Goal: Information Seeking & Learning: Check status

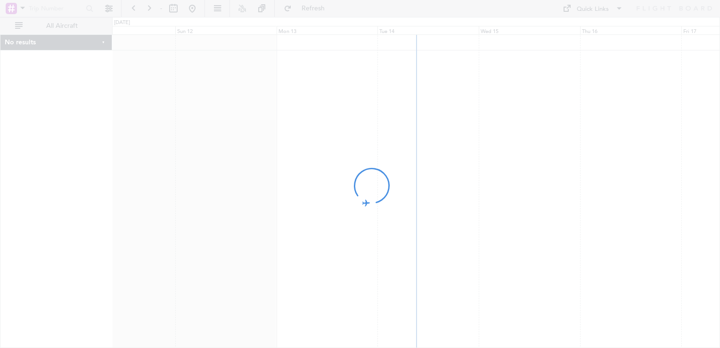
click at [423, 173] on div at bounding box center [360, 174] width 720 height 348
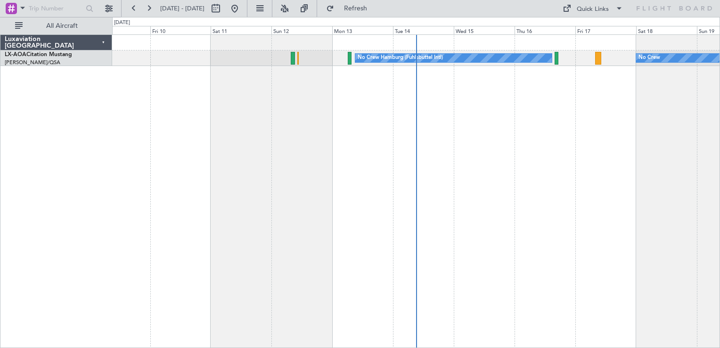
click at [277, 180] on div "No Crew Hamburg (Fuhlsbuttel Intl) No Crew" at bounding box center [416, 190] width 608 height 313
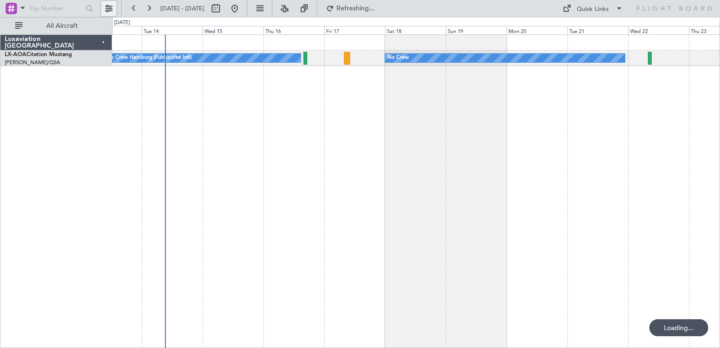
click at [112, 11] on button at bounding box center [108, 8] width 15 height 15
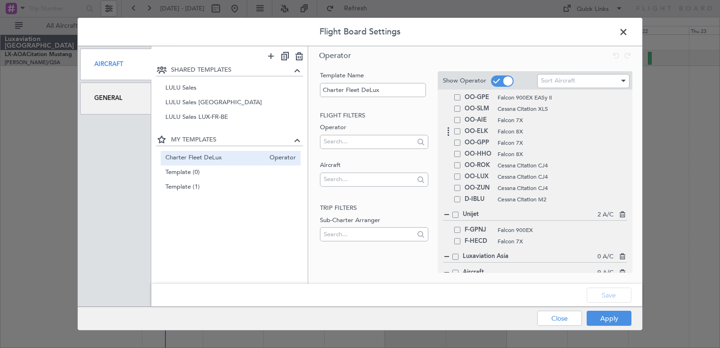
scroll to position [189, 0]
click at [456, 164] on span at bounding box center [457, 164] width 6 height 6
click at [461, 161] on input "checkbox" at bounding box center [461, 161] width 0 height 0
click at [455, 173] on span at bounding box center [457, 175] width 6 height 6
click at [461, 172] on input "checkbox" at bounding box center [461, 172] width 0 height 0
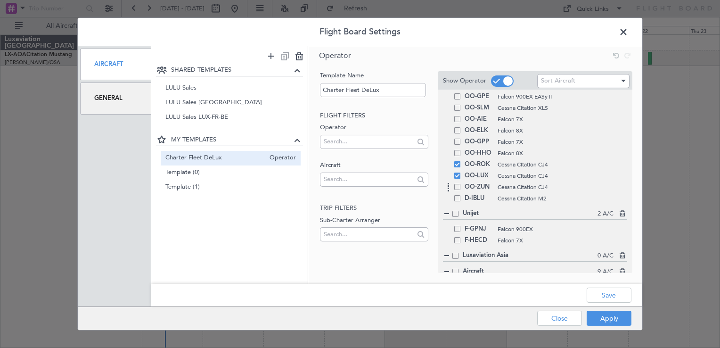
click at [457, 186] on span at bounding box center [457, 187] width 6 height 6
click at [461, 184] on input "checkbox" at bounding box center [461, 184] width 0 height 0
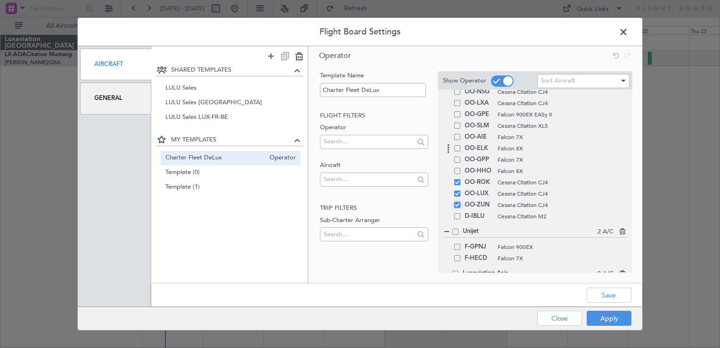
scroll to position [167, 0]
click at [456, 108] on span at bounding box center [457, 107] width 6 height 6
click at [461, 104] on input "checkbox" at bounding box center [461, 104] width 0 height 0
click at [455, 95] on span at bounding box center [457, 96] width 6 height 6
click at [461, 93] on input "checkbox" at bounding box center [461, 93] width 0 height 0
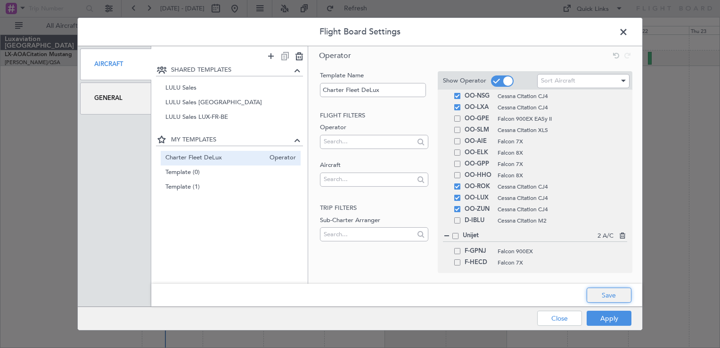
click at [602, 294] on button "Save" at bounding box center [608, 294] width 45 height 15
click at [603, 322] on button "Apply" at bounding box center [608, 317] width 45 height 15
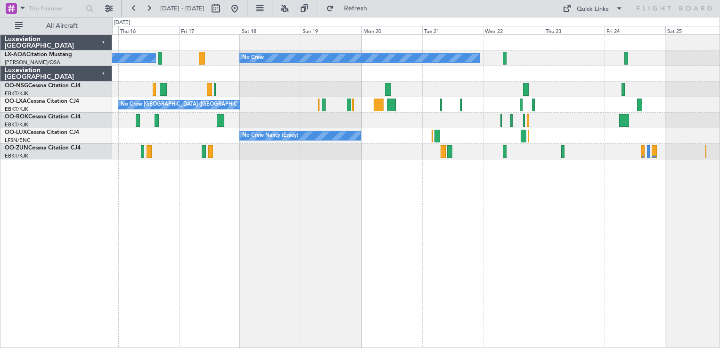
click at [382, 244] on div "No Crew Hamburg (Fuhlsbuttel Intl) No Crew Planned Maint Monchengladbach No Cre…" at bounding box center [416, 190] width 608 height 313
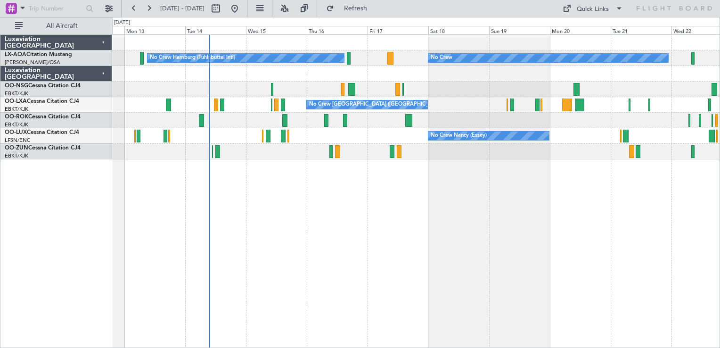
click at [307, 203] on div "No Crew Hamburg (Fuhlsbuttel Intl) No Crew No Crew [GEOGRAPHIC_DATA] (Brussels …" at bounding box center [416, 190] width 608 height 313
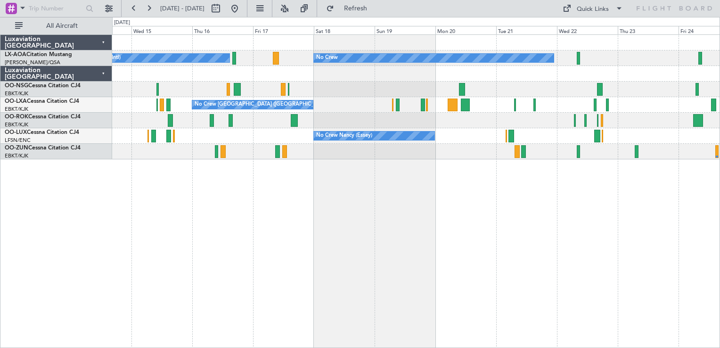
click at [333, 209] on div "No Crew Hamburg (Fuhlsbuttel Intl) No Crew No Crew [GEOGRAPHIC_DATA] (Brussels …" at bounding box center [416, 190] width 608 height 313
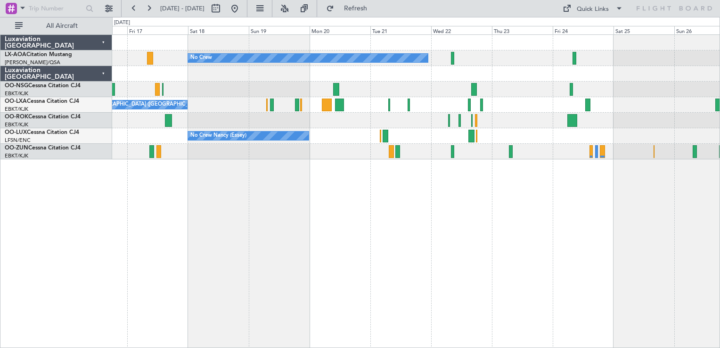
click at [314, 133] on div "No Crew Planned Maint [GEOGRAPHIC_DATA] No Crew Hamburg (Fuhlsbuttel Intl) No C…" at bounding box center [415, 97] width 607 height 124
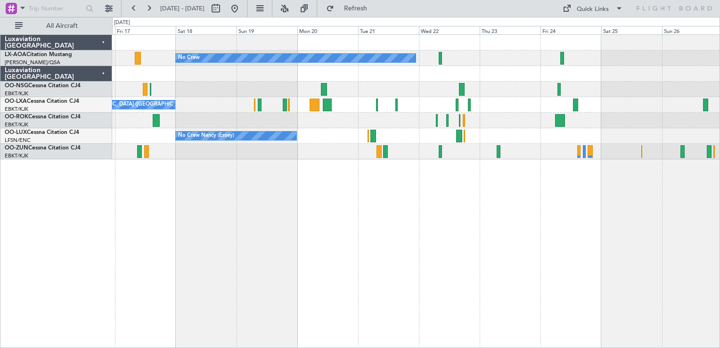
click at [341, 208] on div "No Crew Planned Maint [GEOGRAPHIC_DATA] No Crew Hamburg (Fuhlsbuttel Intl) No C…" at bounding box center [416, 190] width 608 height 313
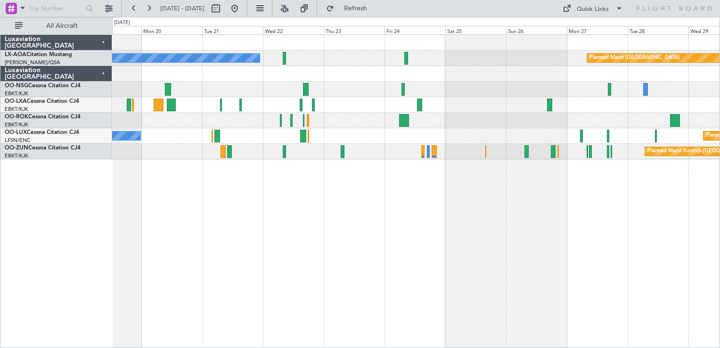
click at [317, 194] on div "No Crew Planned Maint [GEOGRAPHIC_DATA] No Crew [GEOGRAPHIC_DATA] (Brussels Nat…" at bounding box center [416, 190] width 608 height 313
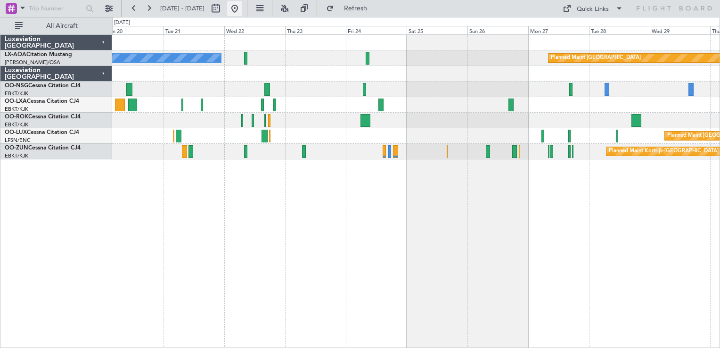
click at [242, 10] on button at bounding box center [234, 8] width 15 height 15
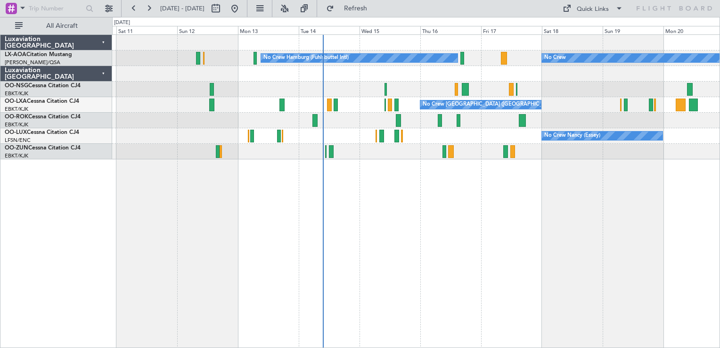
click at [337, 279] on div "No Crew No Crew Hamburg (Fuhlsbuttel Intl) No Crew [GEOGRAPHIC_DATA] (Brussels …" at bounding box center [416, 190] width 608 height 313
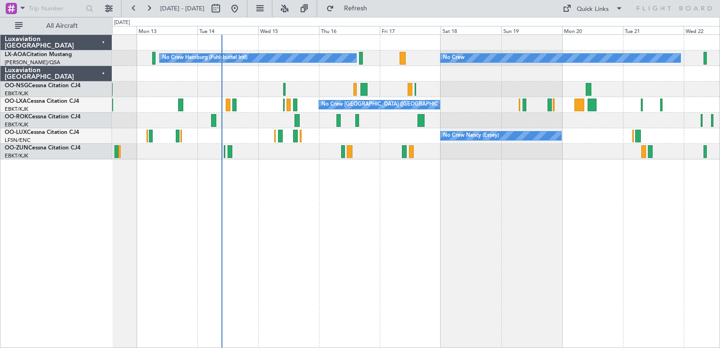
click at [269, 269] on div "No Crew No Crew Hamburg (Fuhlsbuttel Intl) No Crew [GEOGRAPHIC_DATA] (Brussels …" at bounding box center [416, 190] width 608 height 313
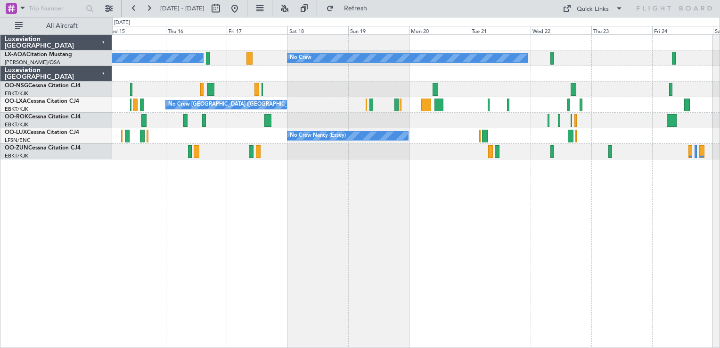
click at [304, 243] on div "No Crew No Crew Hamburg (Fuhlsbuttel Intl) Planned Maint [GEOGRAPHIC_DATA] No C…" at bounding box center [416, 190] width 608 height 313
click at [278, 222] on div "No Crew No Crew Hamburg (Fuhlsbuttel Intl) Planned Maint [GEOGRAPHIC_DATA] No C…" at bounding box center [416, 190] width 608 height 313
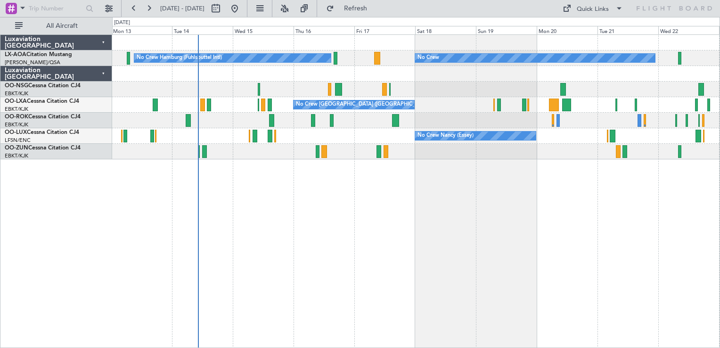
click at [554, 125] on div "No Crew No Crew Hamburg (Fuhlsbuttel Intl) No Crew [GEOGRAPHIC_DATA] (Brussels …" at bounding box center [416, 190] width 608 height 313
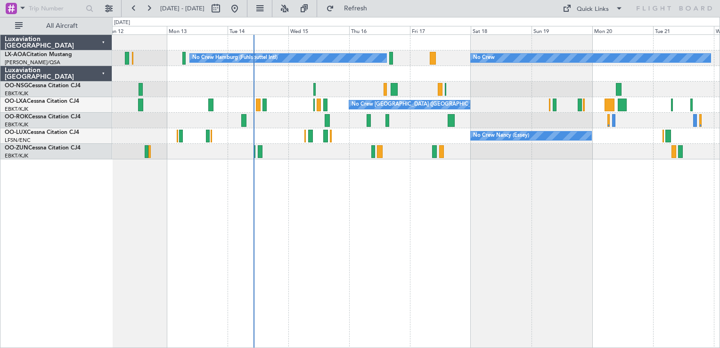
click at [413, 144] on div "No Crew No Crew Hamburg (Fuhlsbuttel Intl) No Crew [GEOGRAPHIC_DATA] (Brussels …" at bounding box center [360, 182] width 720 height 331
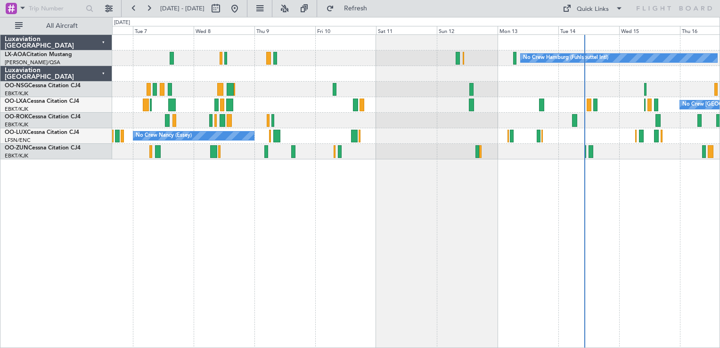
click at [358, 155] on div "No Crew Hamburg (Fuhlsbuttel Intl) No Crew No Crew [GEOGRAPHIC_DATA] (Brussels …" at bounding box center [416, 190] width 608 height 313
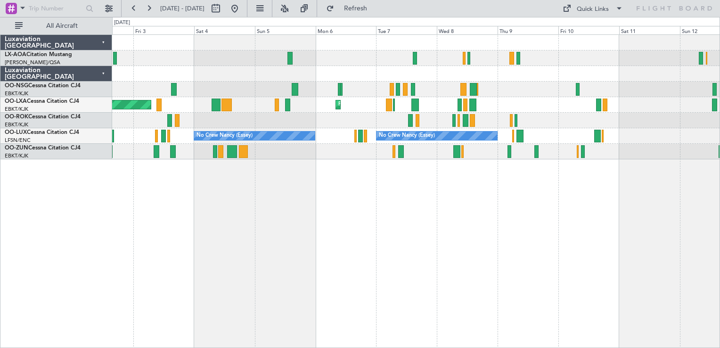
click at [234, 178] on div "No Crew Hamburg (Fuhlsbuttel Intl) No Crew [GEOGRAPHIC_DATA] ([GEOGRAPHIC_DATA]…" at bounding box center [360, 182] width 720 height 331
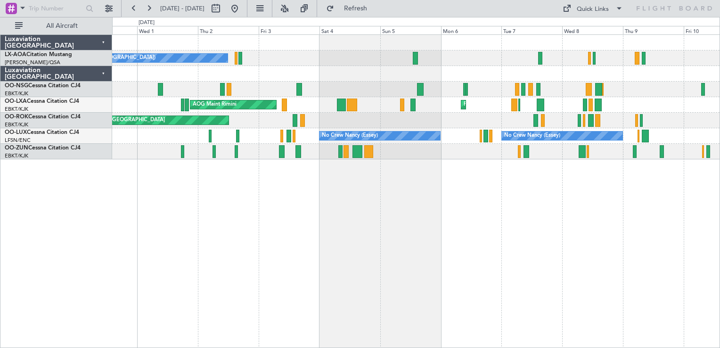
click at [409, 150] on div "No Crew Antwerp ([GEOGRAPHIC_DATA]) Planned Maint [GEOGRAPHIC_DATA]-[GEOGRAPHIC…" at bounding box center [416, 190] width 608 height 313
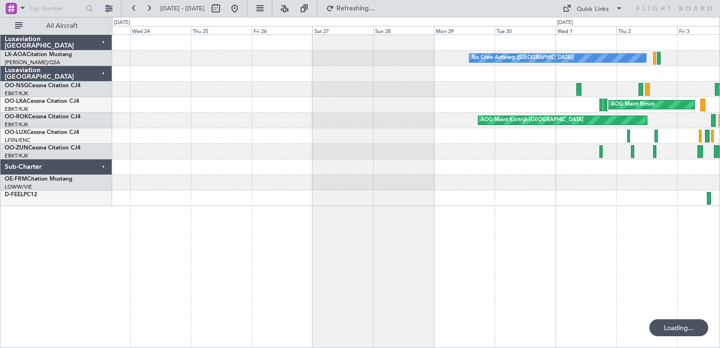
click at [419, 134] on div "No Crew Antwerp ([GEOGRAPHIC_DATA]) AOG Maint [GEOGRAPHIC_DATA] AOG Maint [GEOG…" at bounding box center [416, 190] width 608 height 313
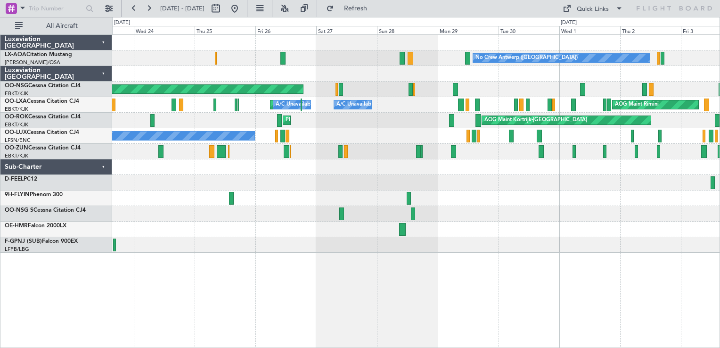
click at [172, 220] on div "No Crew Antwerp ([GEOGRAPHIC_DATA]) No [GEOGRAPHIC_DATA] ([GEOGRAPHIC_DATA]) Pl…" at bounding box center [415, 144] width 607 height 218
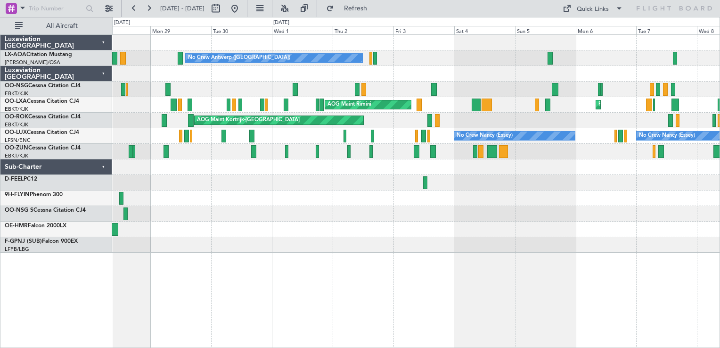
click at [408, 180] on div at bounding box center [415, 183] width 607 height 16
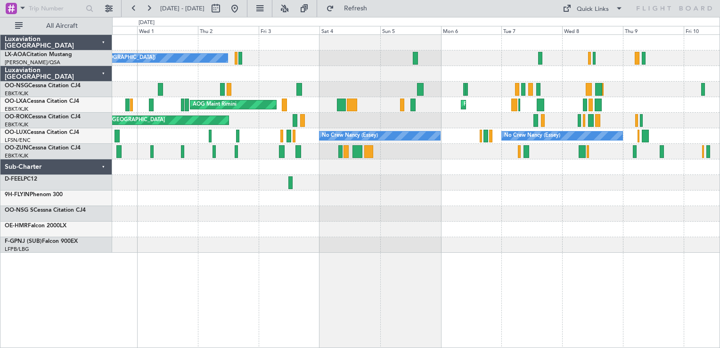
click at [254, 227] on div "No Crew Antwerp ([GEOGRAPHIC_DATA]) AOG Maint [GEOGRAPHIC_DATA] Planned Maint […" at bounding box center [415, 144] width 607 height 218
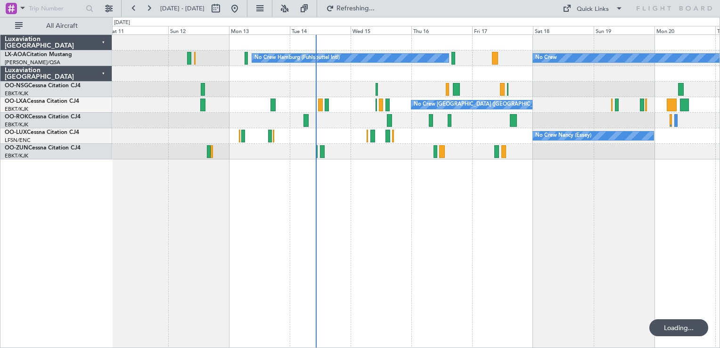
click at [244, 244] on div "No Crew Hamburg (Fuhlsbuttel Intl) No Crew No Crew [GEOGRAPHIC_DATA] (Brussels …" at bounding box center [416, 190] width 608 height 313
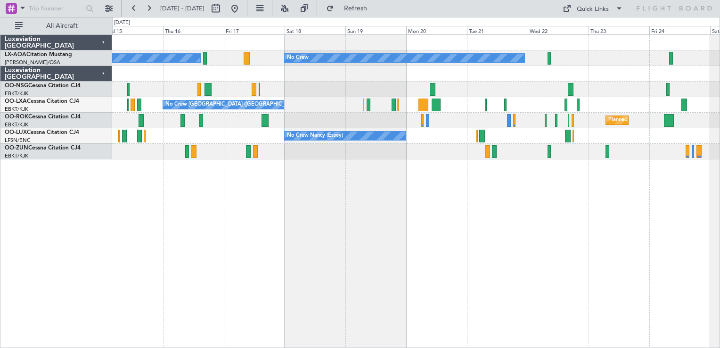
click at [179, 255] on div "No Crew Hamburg (Fuhlsbuttel Intl) No Crew Planned Maint [GEOGRAPHIC_DATA] No C…" at bounding box center [416, 190] width 608 height 313
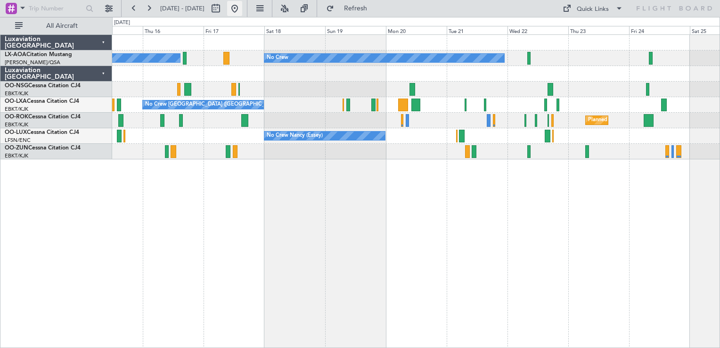
click at [242, 10] on button at bounding box center [234, 8] width 15 height 15
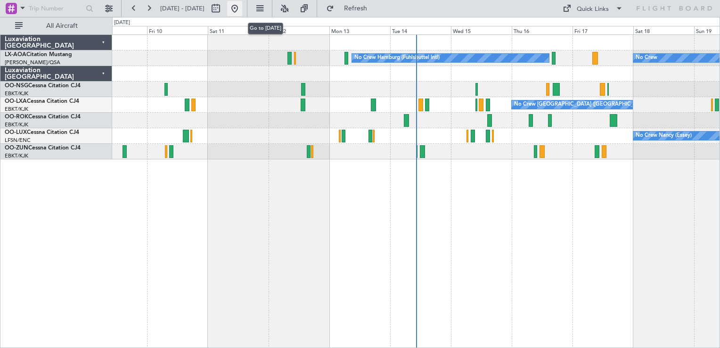
click at [242, 10] on button at bounding box center [234, 8] width 15 height 15
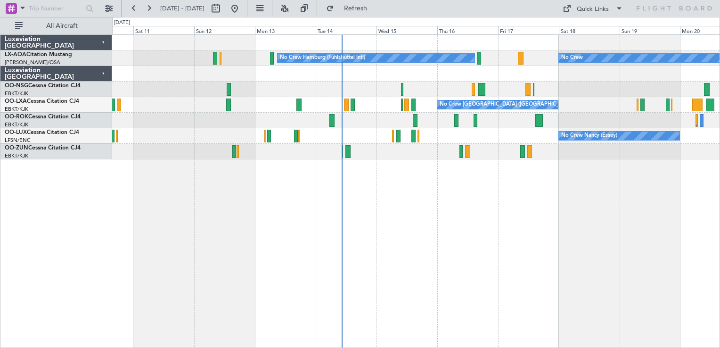
click at [262, 220] on div "No Crew Hamburg (Fuhlsbuttel Intl) No Crew No Crew [GEOGRAPHIC_DATA] (Brussels …" at bounding box center [416, 190] width 608 height 313
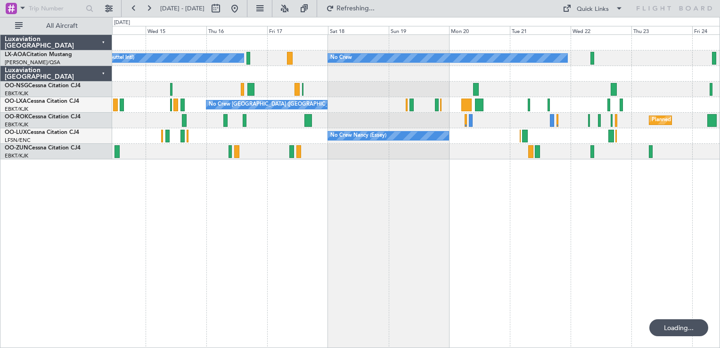
click at [175, 178] on div "No Crew Hamburg (Fuhlsbuttel Intl) No Crew No Crew [GEOGRAPHIC_DATA] (Brussels …" at bounding box center [416, 190] width 608 height 313
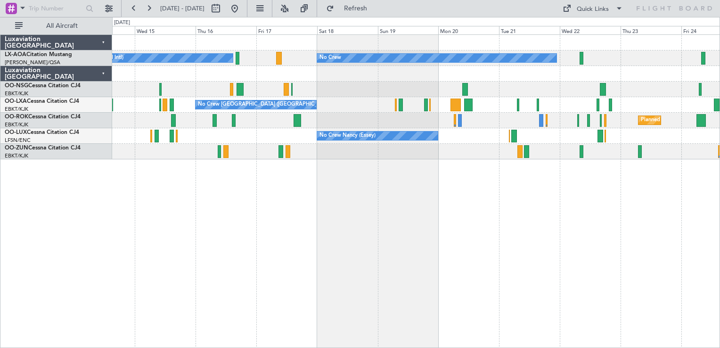
click at [463, 118] on div "Planned Maint Kortrijk-[GEOGRAPHIC_DATA]" at bounding box center [415, 121] width 607 height 16
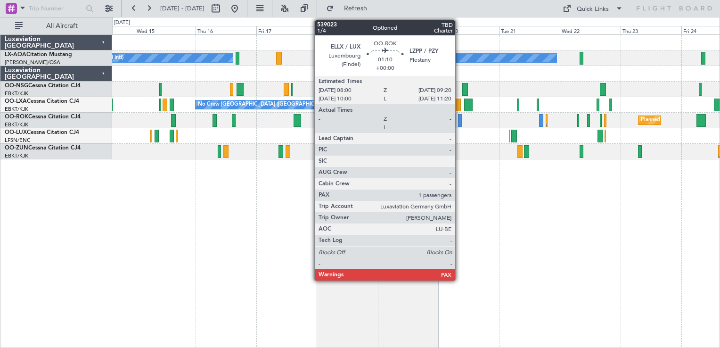
click at [459, 118] on div at bounding box center [460, 120] width 4 height 13
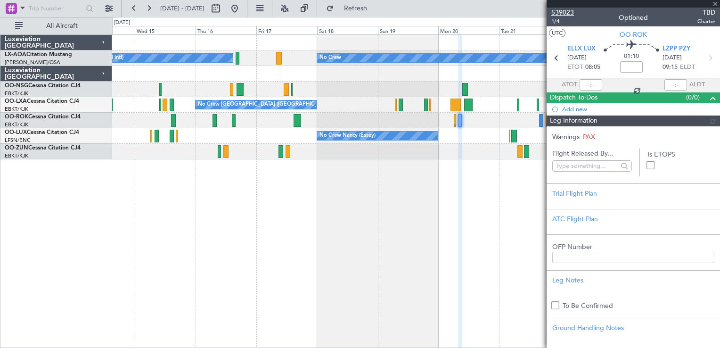
click at [560, 14] on span "539023" at bounding box center [562, 13] width 23 height 10
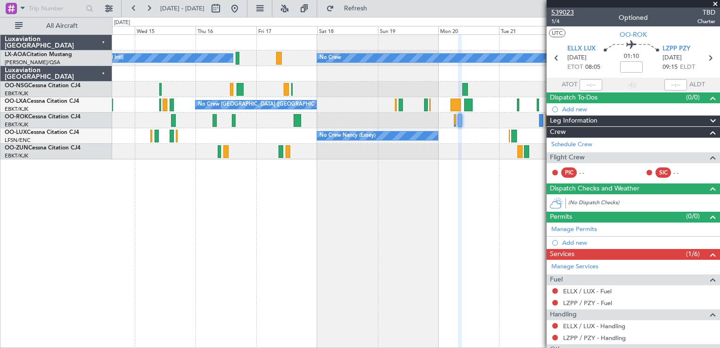
click at [563, 10] on span "539023" at bounding box center [562, 13] width 23 height 10
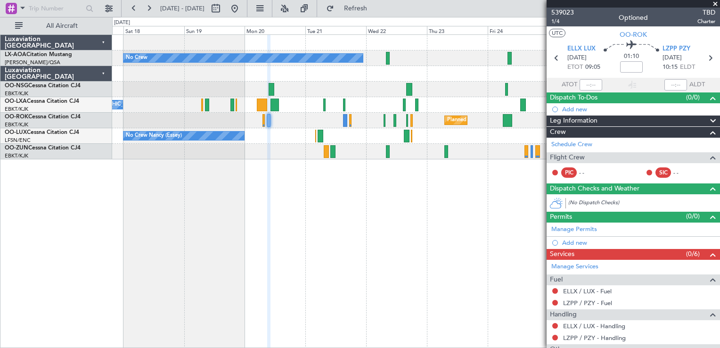
click at [269, 167] on div "No Crew Planned Maint [GEOGRAPHIC_DATA] No Crew Hamburg (Fuhlsbuttel Intl) Plan…" at bounding box center [416, 190] width 608 height 313
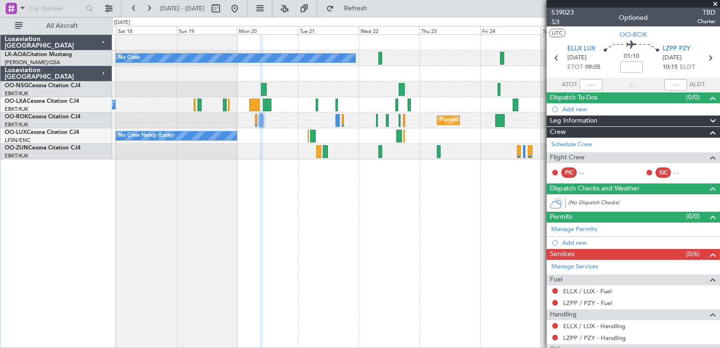
click at [564, 17] on span "1/4" at bounding box center [562, 21] width 23 height 8
click at [242, 14] on button at bounding box center [234, 8] width 15 height 15
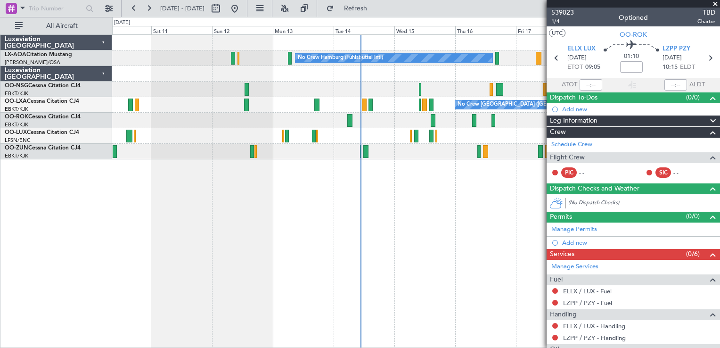
click at [9, 210] on div "No Crew No Crew Hamburg (Fuhlsbuttel Intl) No Crew [GEOGRAPHIC_DATA] (Brussels …" at bounding box center [360, 182] width 720 height 331
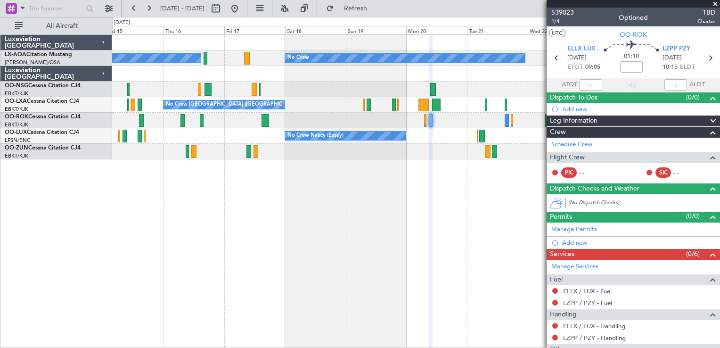
click at [327, 166] on div "No Crew No Crew Hamburg (Fuhlsbuttel Intl) Planned Maint [GEOGRAPHIC_DATA] No C…" at bounding box center [416, 190] width 608 height 313
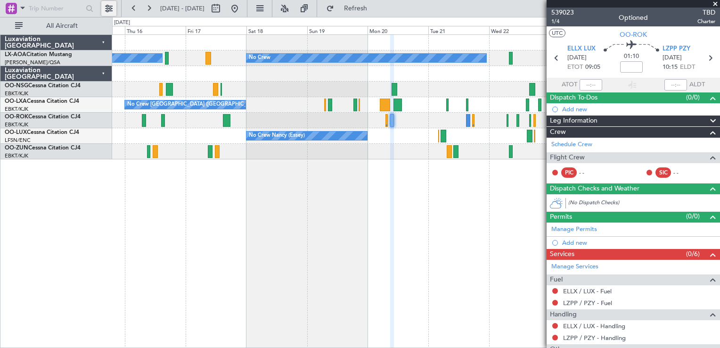
click at [111, 9] on button at bounding box center [108, 8] width 15 height 15
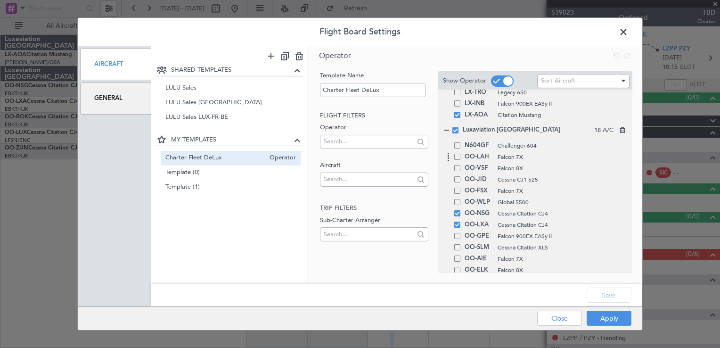
scroll to position [50, 0]
click at [456, 212] on span at bounding box center [457, 213] width 6 height 6
click at [461, 210] on input "checkbox" at bounding box center [461, 210] width 0 height 0
click at [459, 223] on span at bounding box center [457, 224] width 6 height 6
click at [461, 221] on input "checkbox" at bounding box center [461, 221] width 0 height 0
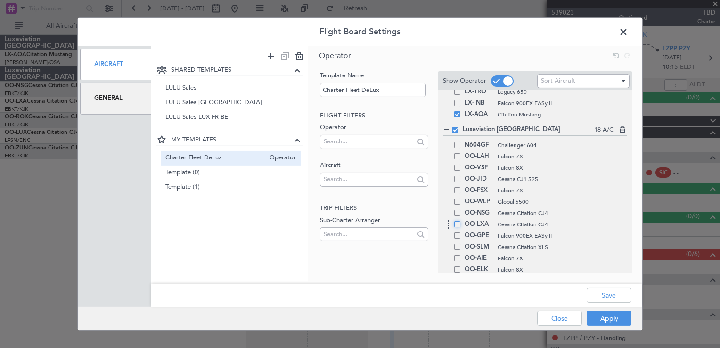
scroll to position [121, 0]
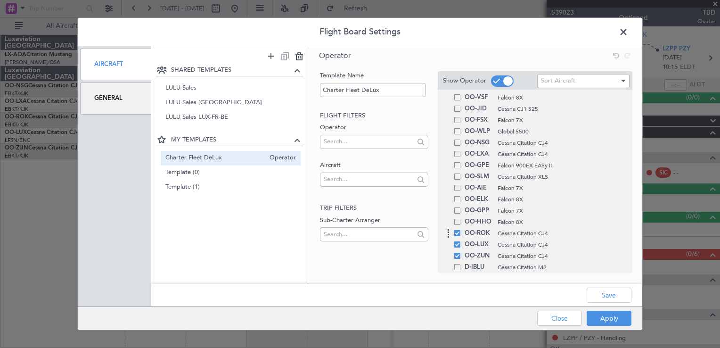
click at [457, 230] on span at bounding box center [457, 233] width 6 height 6
click at [461, 230] on input "checkbox" at bounding box center [461, 230] width 0 height 0
click at [458, 245] on span at bounding box center [457, 244] width 6 height 6
click at [461, 241] on input "checkbox" at bounding box center [461, 241] width 0 height 0
click at [459, 254] on span at bounding box center [457, 255] width 6 height 6
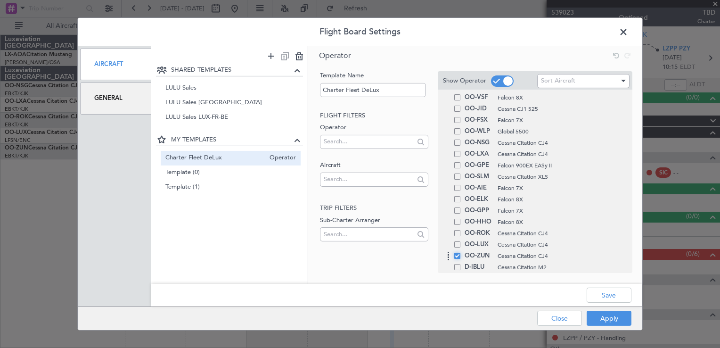
click at [461, 252] on input "checkbox" at bounding box center [461, 252] width 0 height 0
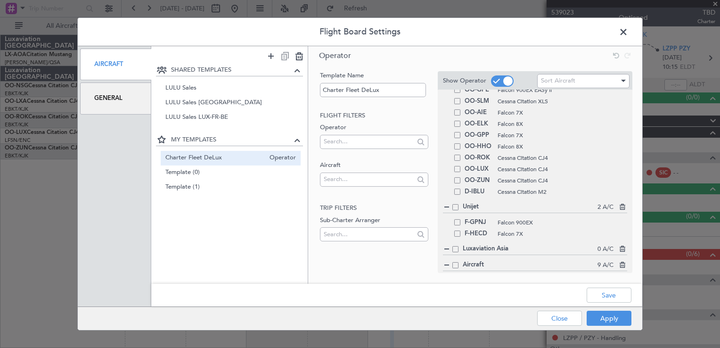
click at [610, 309] on div "Apply Close" at bounding box center [565, 318] width 137 height 23
click at [603, 295] on button "Save" at bounding box center [608, 294] width 45 height 15
click at [603, 314] on button "Apply" at bounding box center [608, 317] width 45 height 15
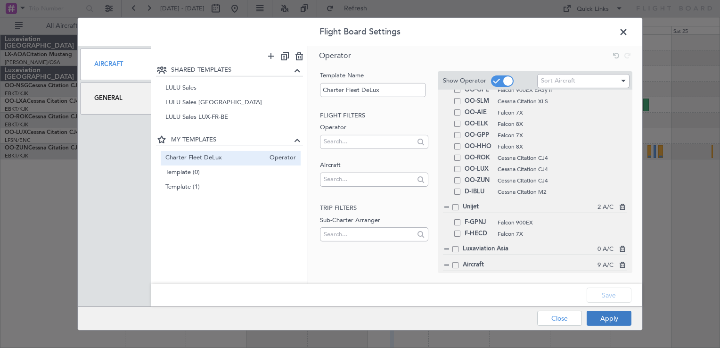
type input "0"
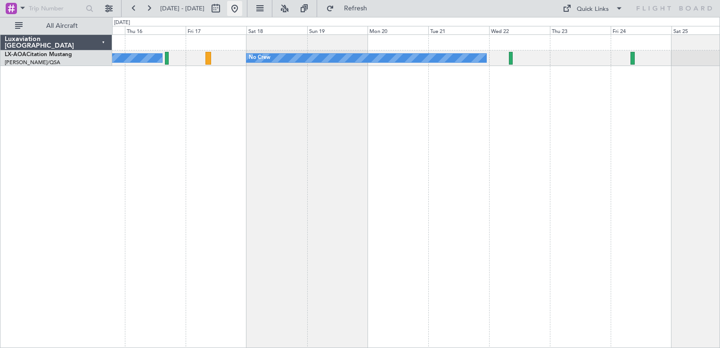
click at [242, 12] on button at bounding box center [234, 8] width 15 height 15
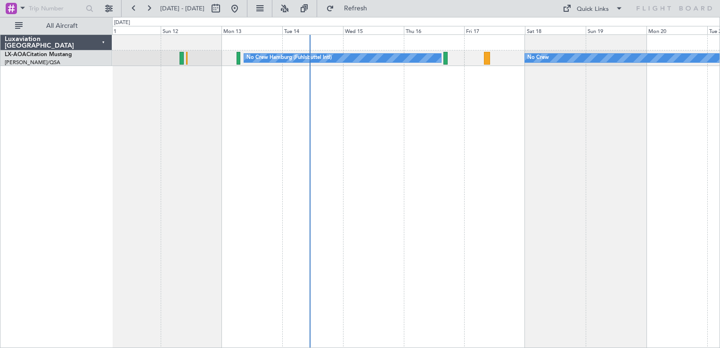
click at [409, 176] on div "No Crew Hamburg (Fuhlsbuttel Intl) No Crew" at bounding box center [416, 190] width 608 height 313
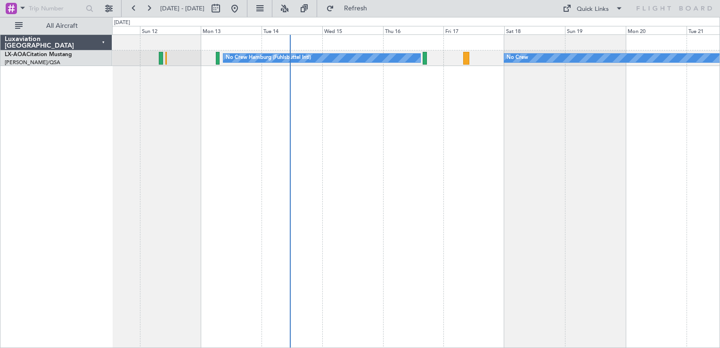
click at [162, 150] on div "No Crew Hamburg (Fuhlsbuttel Intl) No Crew" at bounding box center [416, 190] width 608 height 313
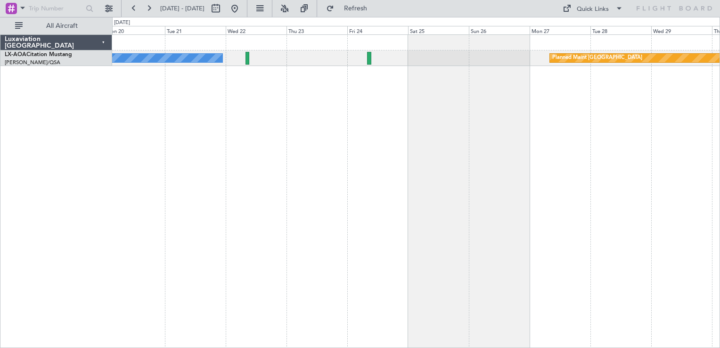
click at [346, 115] on div "No Crew Planned Maint [GEOGRAPHIC_DATA]" at bounding box center [416, 190] width 608 height 313
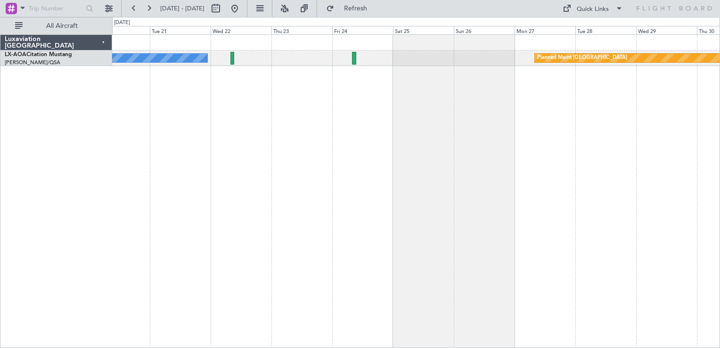
click at [556, 161] on div "Planned Maint [GEOGRAPHIC_DATA] No Crew" at bounding box center [416, 190] width 608 height 313
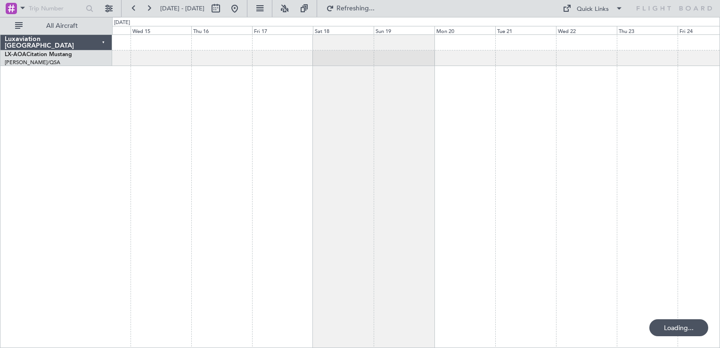
click at [268, 247] on div at bounding box center [416, 190] width 608 height 313
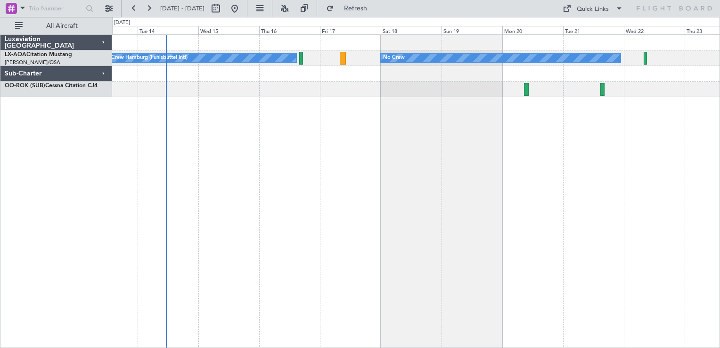
click at [660, 144] on div "No Crew Hamburg (Fuhlsbuttel Intl) No Crew" at bounding box center [416, 190] width 608 height 313
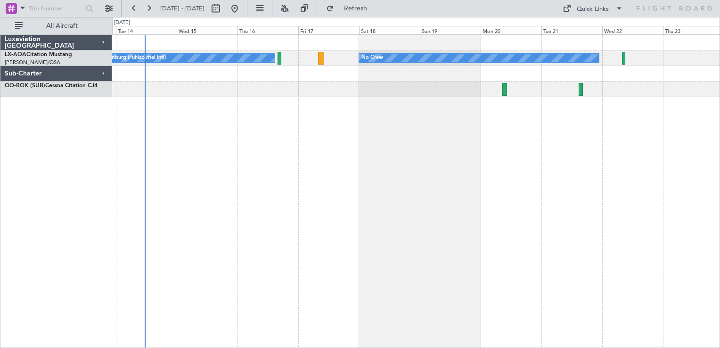
click at [520, 173] on div "No Crew Hamburg (Fuhlsbuttel Intl) No Crew" at bounding box center [416, 190] width 608 height 313
